Goal: Task Accomplishment & Management: Manage account settings

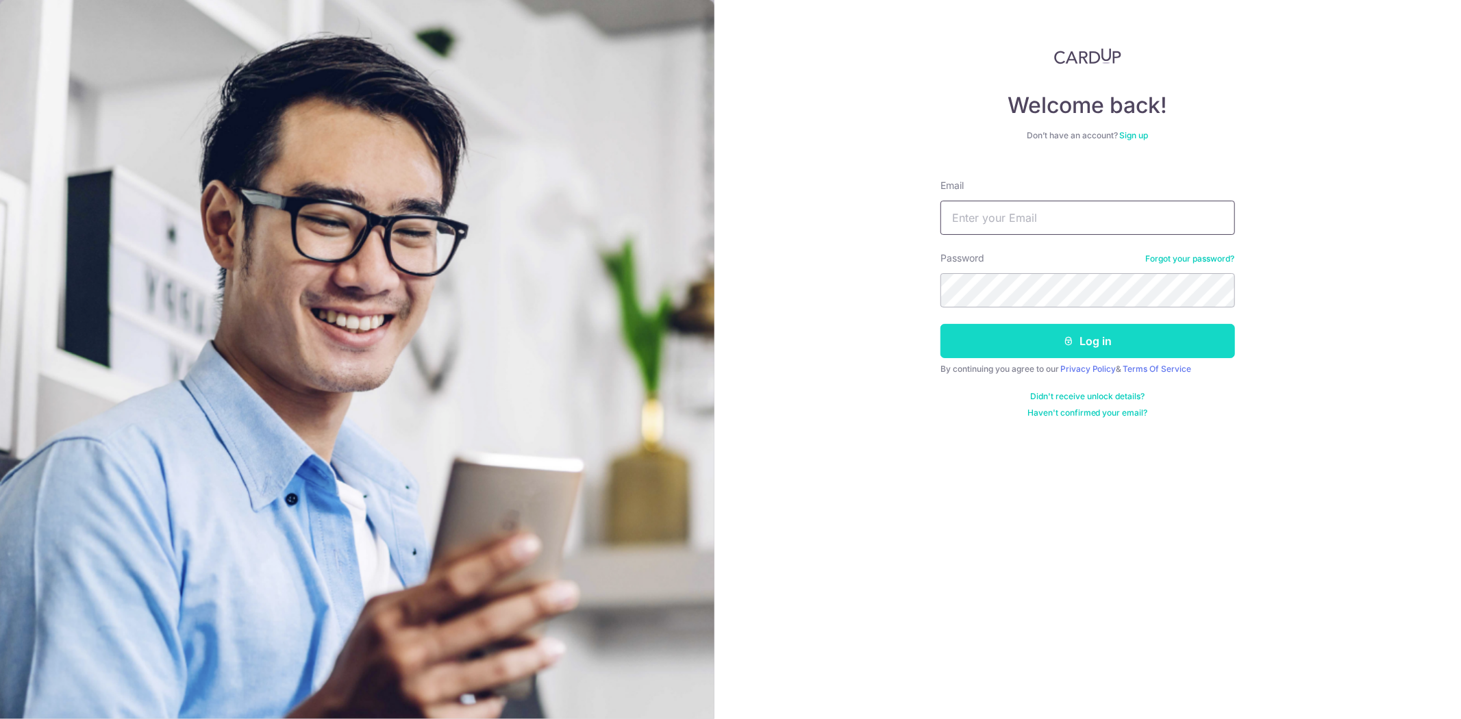
type input "[PERSON_NAME][EMAIL_ADDRESS][DOMAIN_NAME]"
click at [1079, 344] on button "Log in" at bounding box center [1088, 341] width 295 height 34
